Goal: Information Seeking & Learning: Learn about a topic

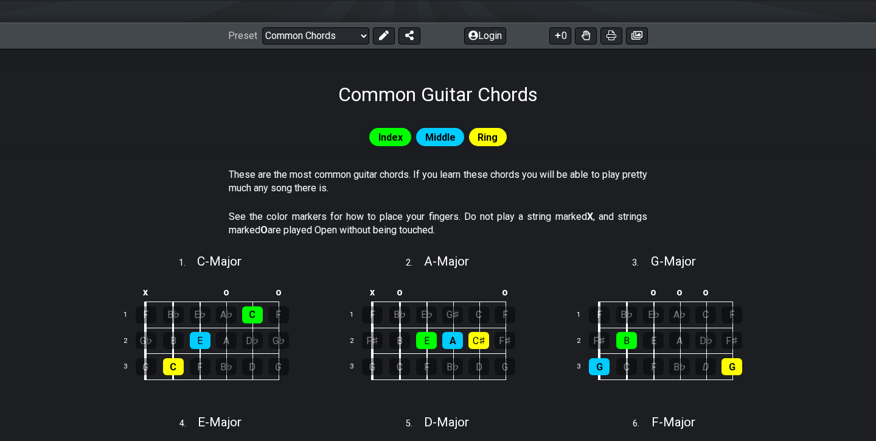
scroll to position [188, 0]
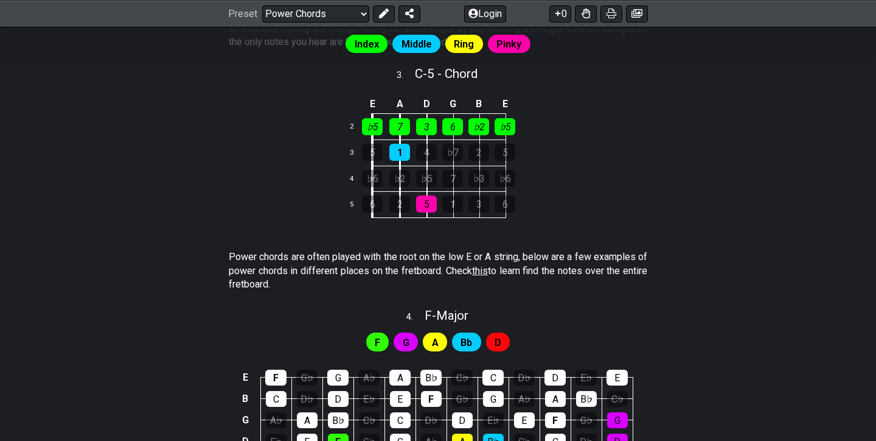
scroll to position [585, 0]
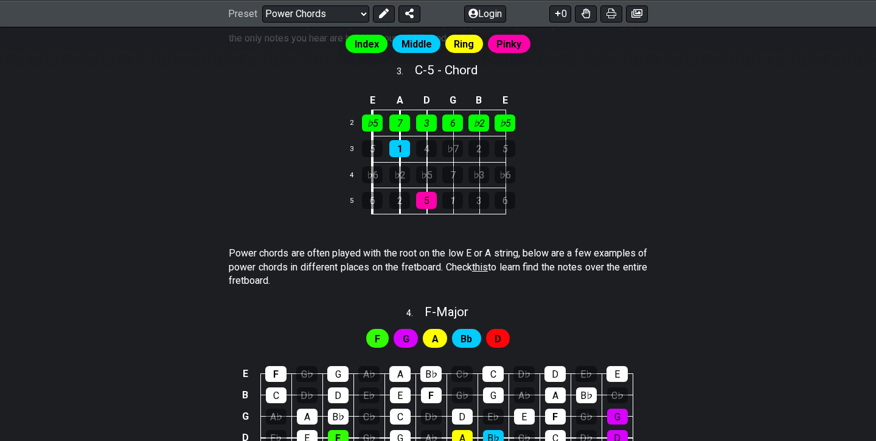
click at [488, 261] on span "this" at bounding box center [480, 267] width 16 height 12
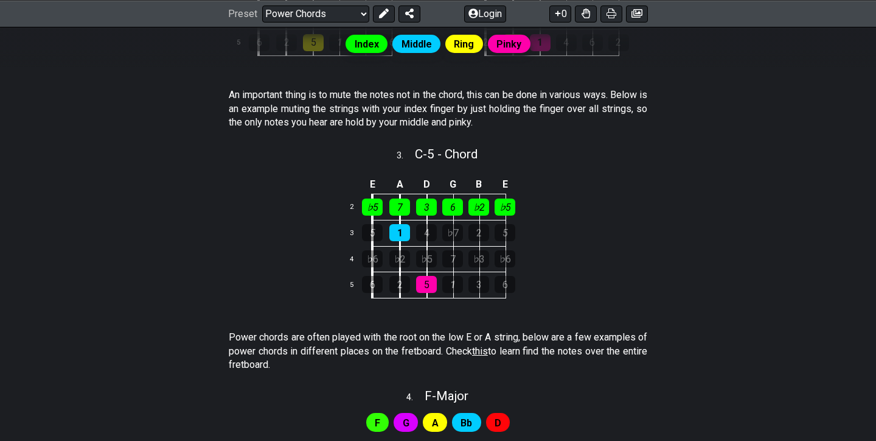
scroll to position [503, 0]
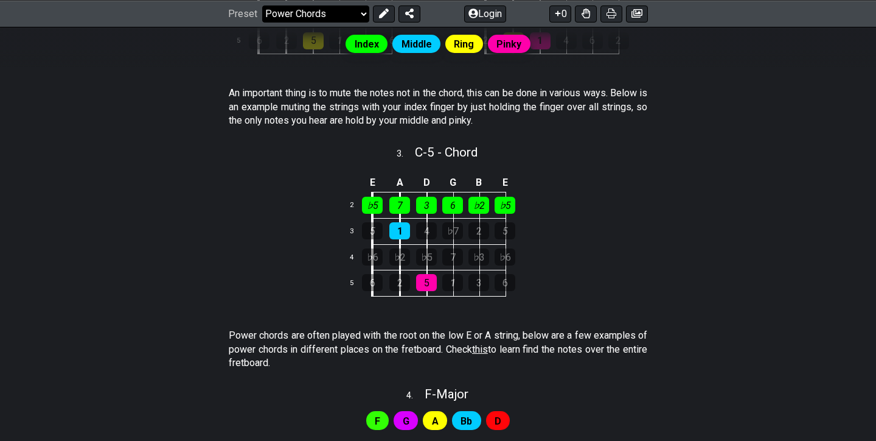
select select "/movable-7th-chords"
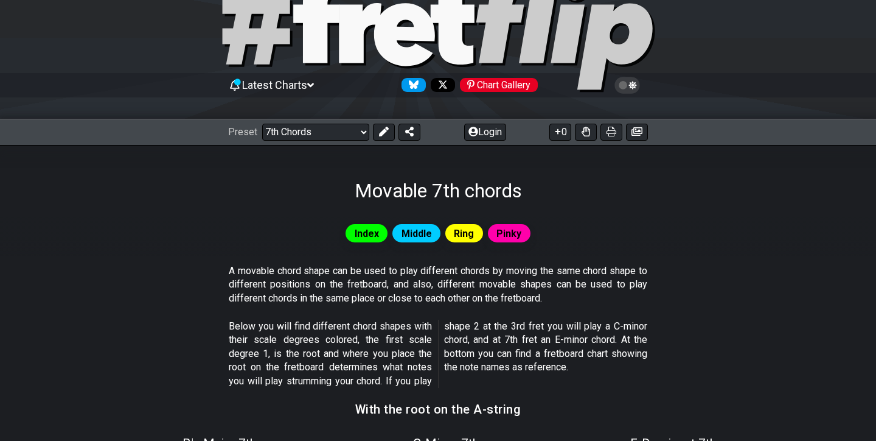
scroll to position [55, 0]
